Goal: Task Accomplishment & Management: Manage account settings

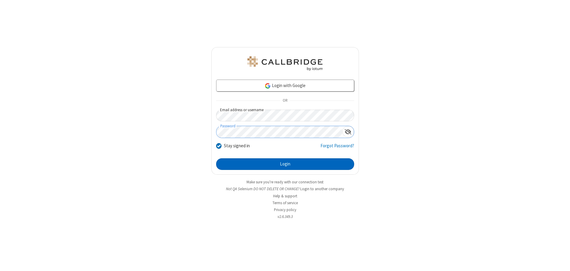
click at [285, 164] on button "Login" at bounding box center [285, 164] width 138 height 12
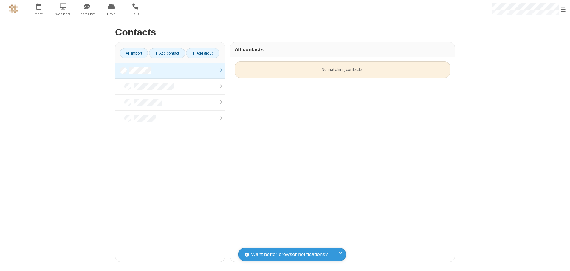
scroll to position [200, 220]
click at [170, 70] on link at bounding box center [170, 71] width 110 height 16
click at [167, 53] on link "Add contact" at bounding box center [167, 53] width 36 height 10
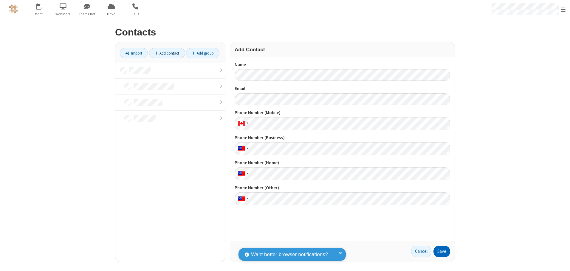
click at [442, 251] on button "Save" at bounding box center [441, 252] width 17 height 12
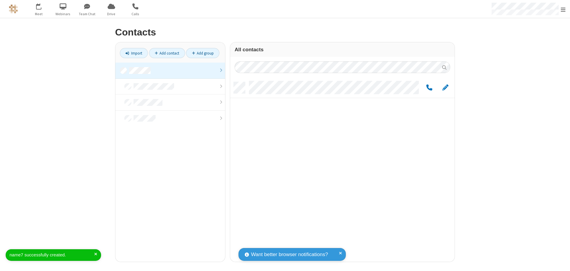
scroll to position [180, 220]
